Goal: Register for event/course

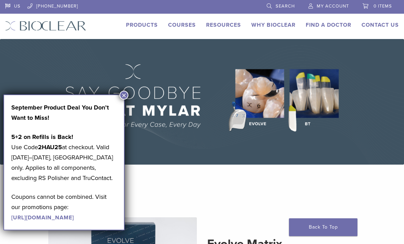
click at [124, 99] on button "×" at bounding box center [123, 95] width 9 height 9
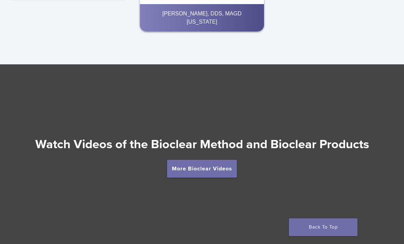
scroll to position [1116, 0]
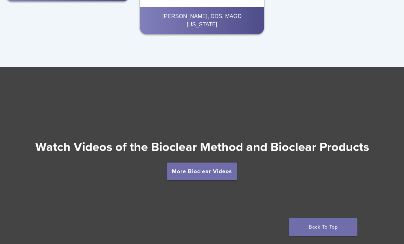
click at [214, 169] on link "More Bioclear Videos" at bounding box center [202, 171] width 70 height 18
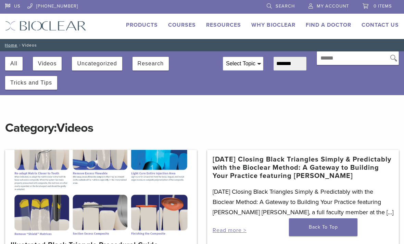
click at [50, 64] on button "Videos" at bounding box center [47, 64] width 19 height 14
click at [39, 64] on button "Videos" at bounding box center [47, 64] width 19 height 14
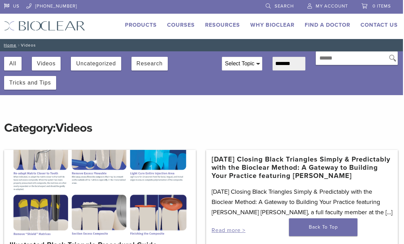
scroll to position [0, 1]
click at [181, 26] on link "Courses" at bounding box center [181, 25] width 28 height 7
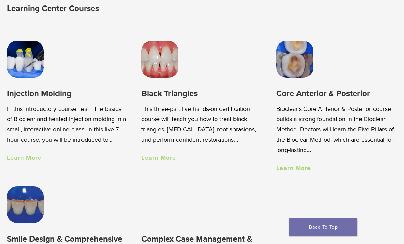
scroll to position [404, 0]
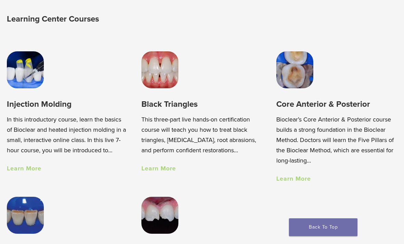
click at [26, 83] on img at bounding box center [25, 69] width 37 height 37
